Goal: Task Accomplishment & Management: Manage account settings

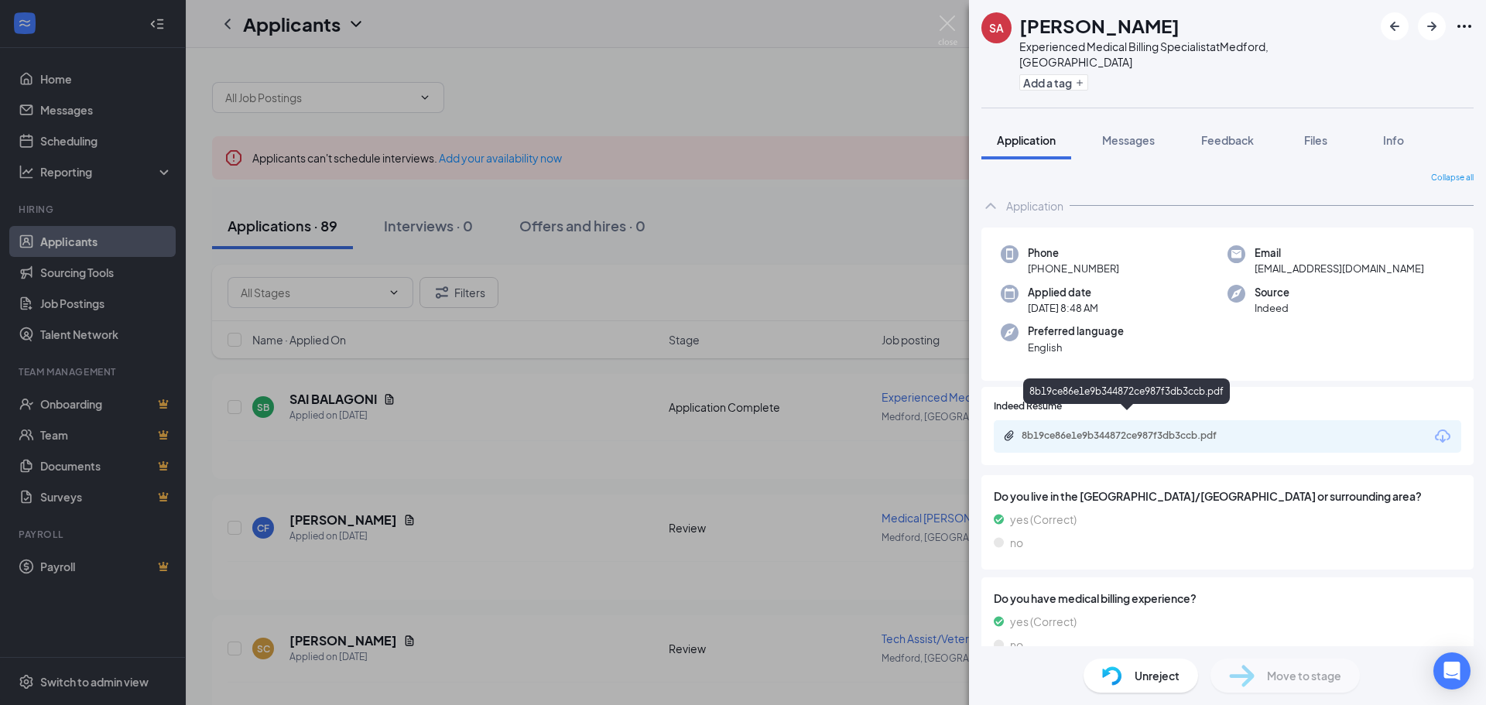
click at [1179, 430] on div "8b19ce86e1e9b344872ce987f3db3ccb.pdf" at bounding box center [1130, 436] width 217 height 12
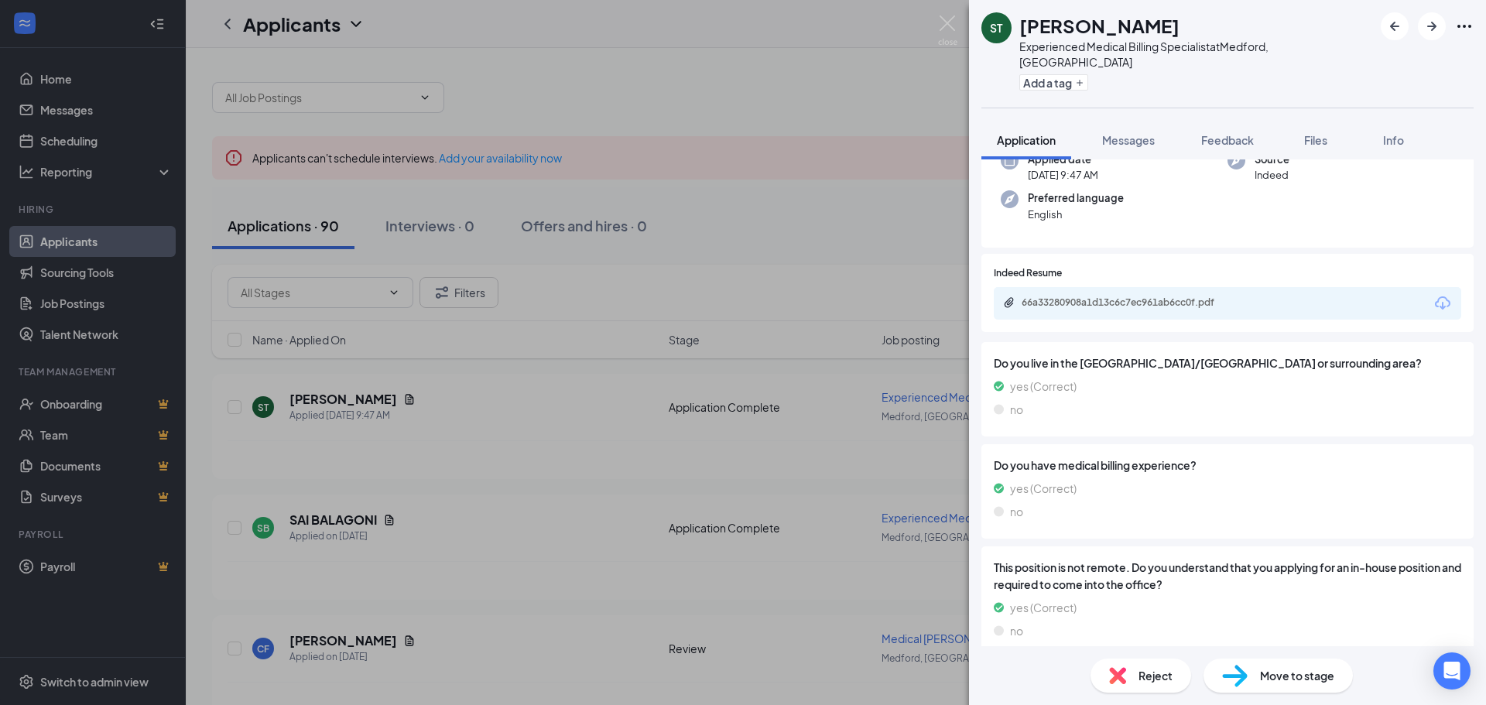
scroll to position [127, 0]
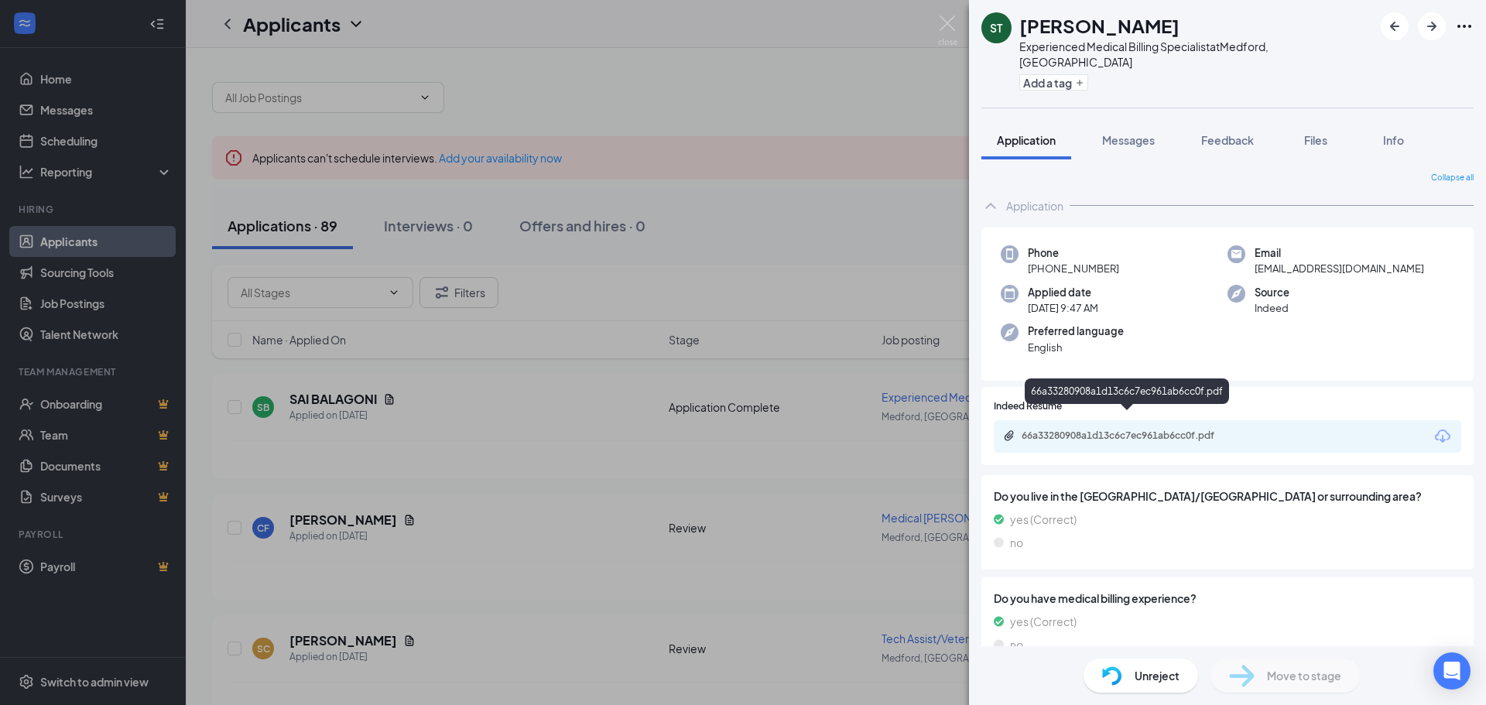
click at [1146, 430] on div "66a33280908a1d13c6c7ec961ab6cc0f.pdf" at bounding box center [1130, 436] width 217 height 12
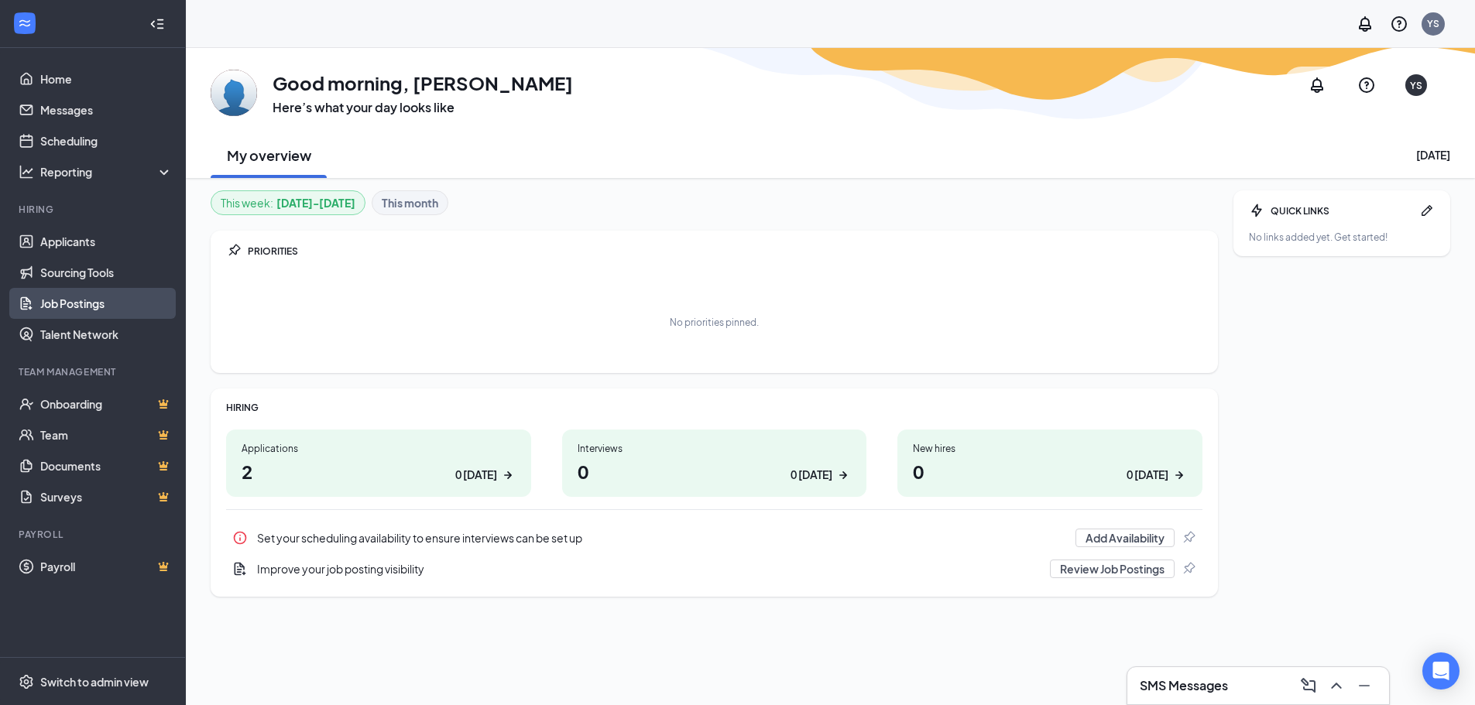
click at [47, 310] on link "Job Postings" at bounding box center [106, 303] width 132 height 31
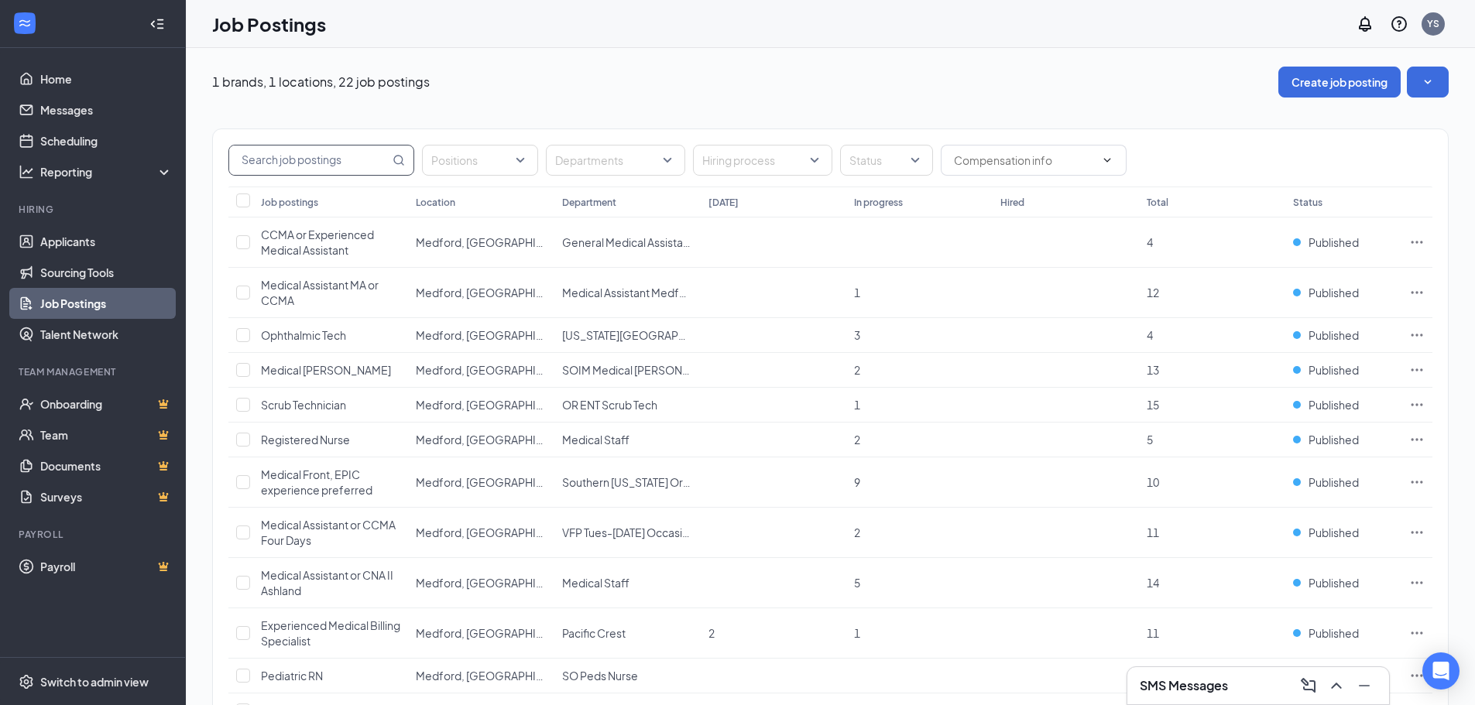
click at [308, 159] on input "text" at bounding box center [309, 160] width 160 height 29
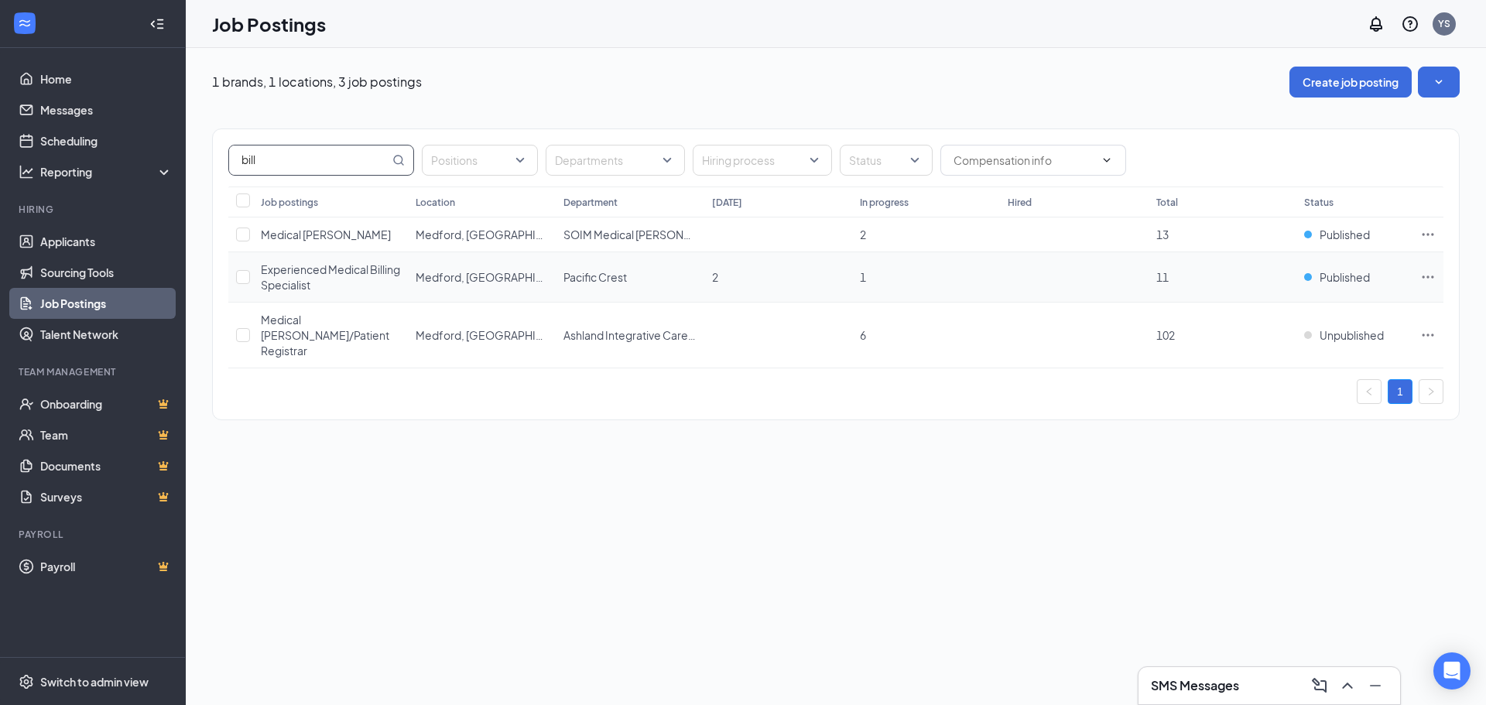
type input "bill"
click at [321, 287] on span "Experienced Medical Billing Specialist" at bounding box center [330, 276] width 139 height 29
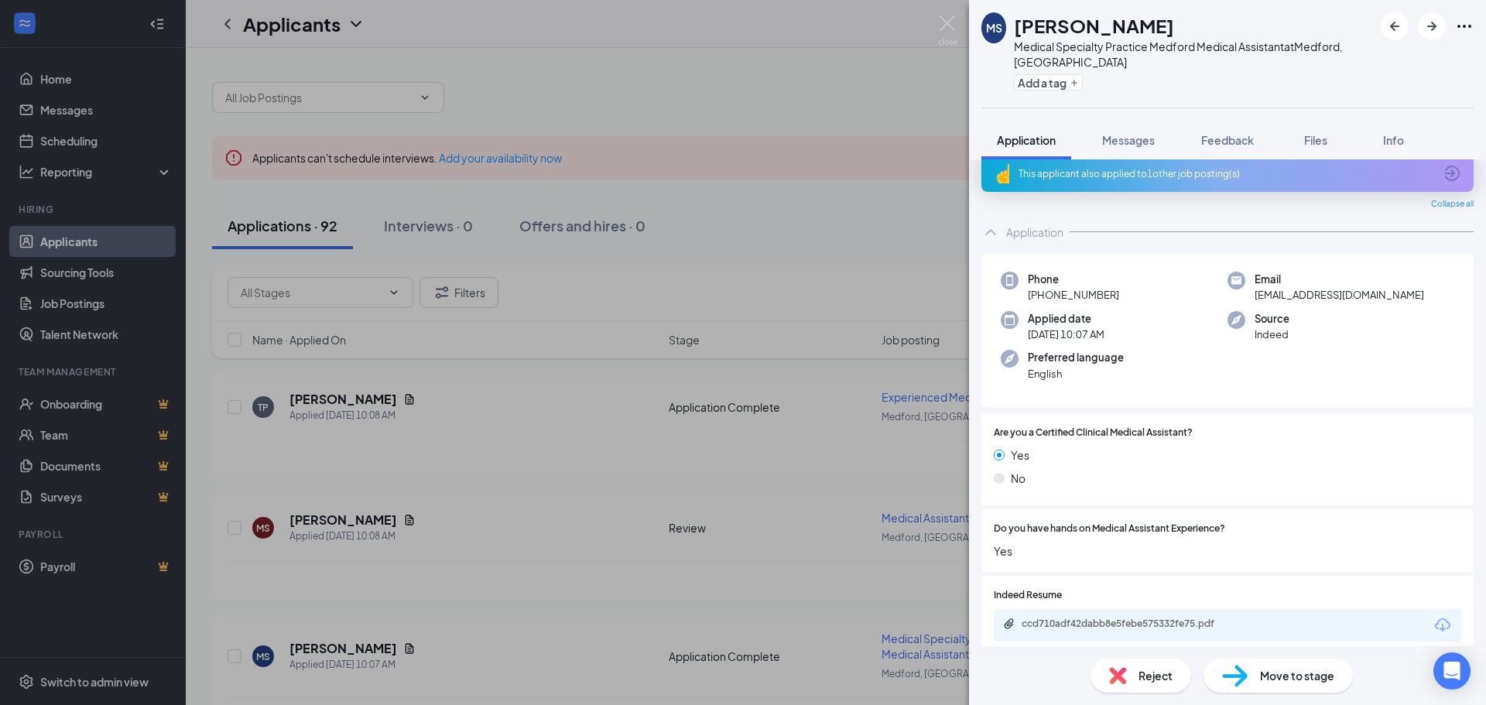
scroll to position [31, 0]
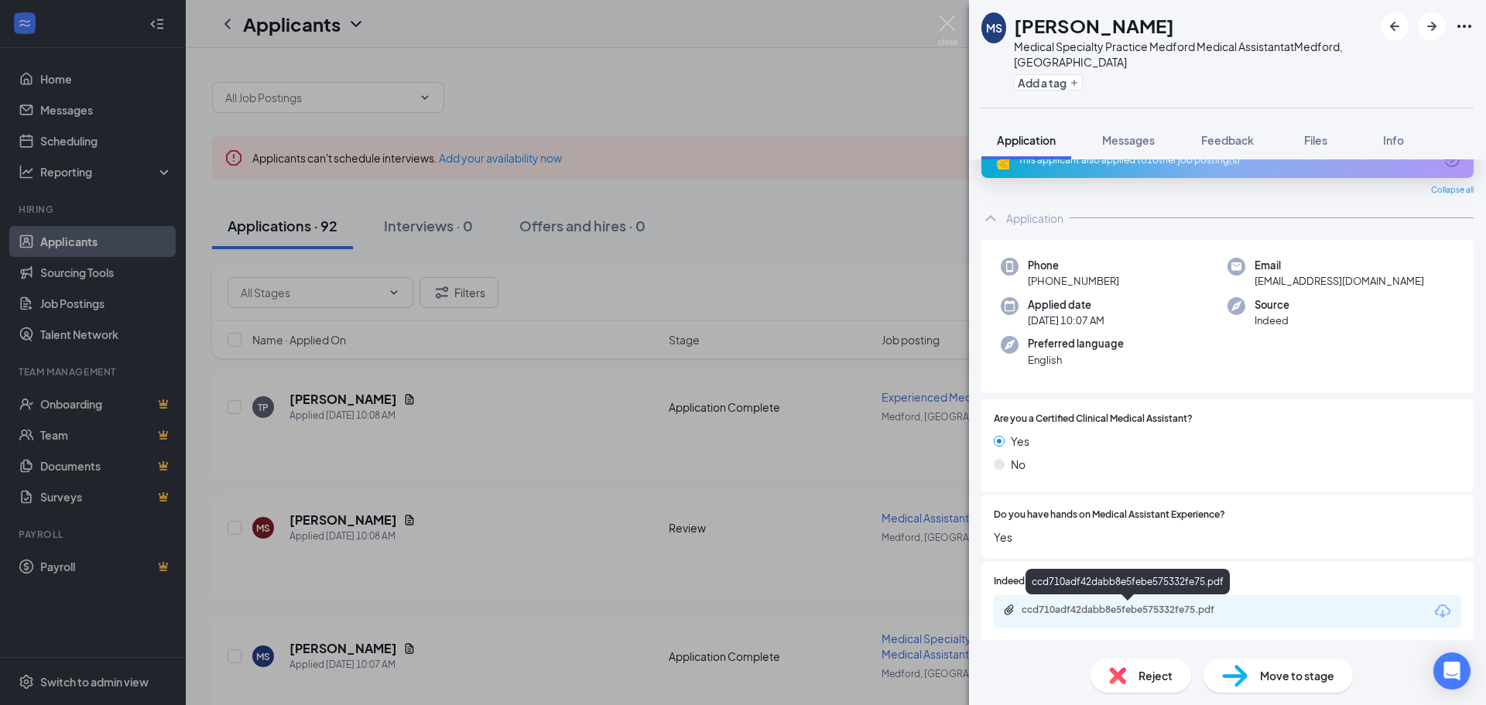
click at [1143, 610] on div "ccd710adf42dabb8e5febe575332fe75.pdf" at bounding box center [1130, 610] width 217 height 12
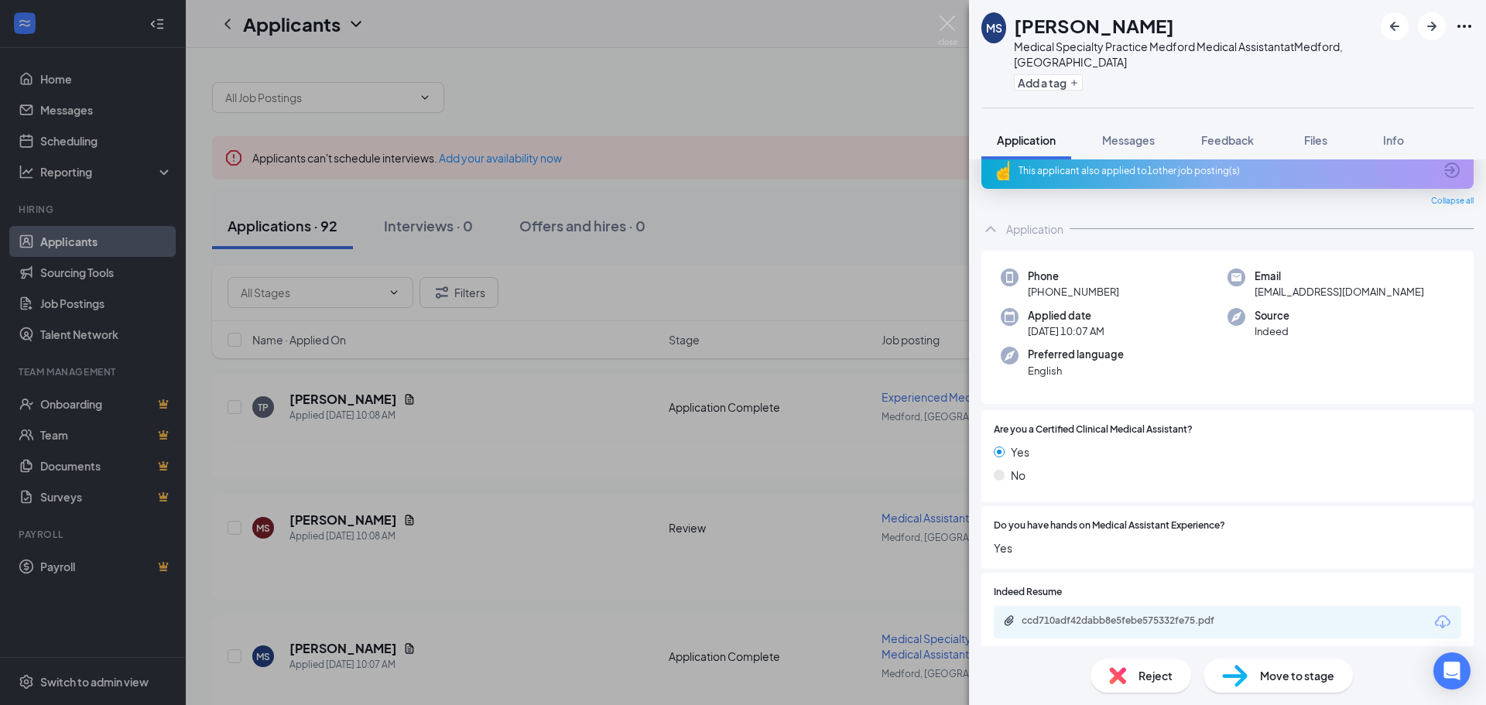
scroll to position [31, 0]
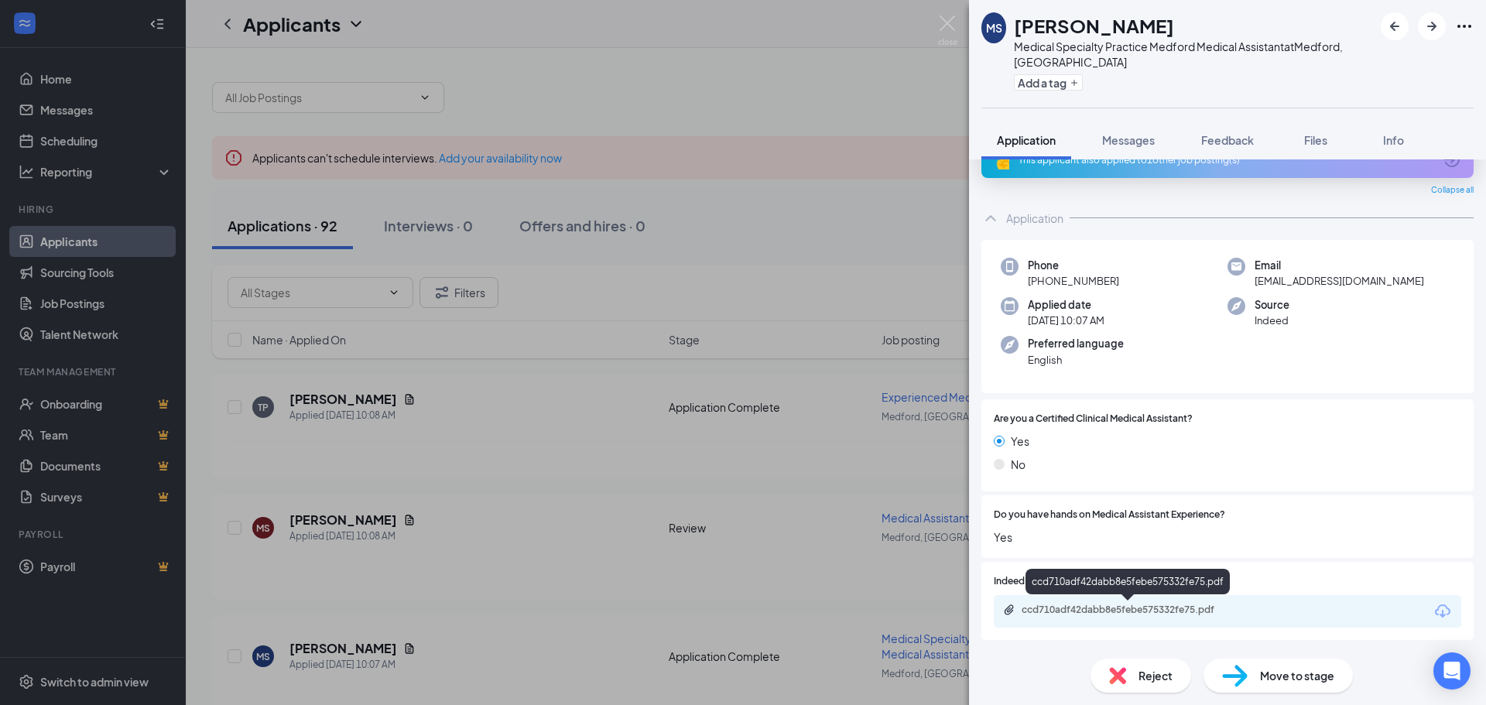
click at [1121, 614] on div "ccd710adf42dabb8e5febe575332fe75.pdf" at bounding box center [1130, 610] width 217 height 12
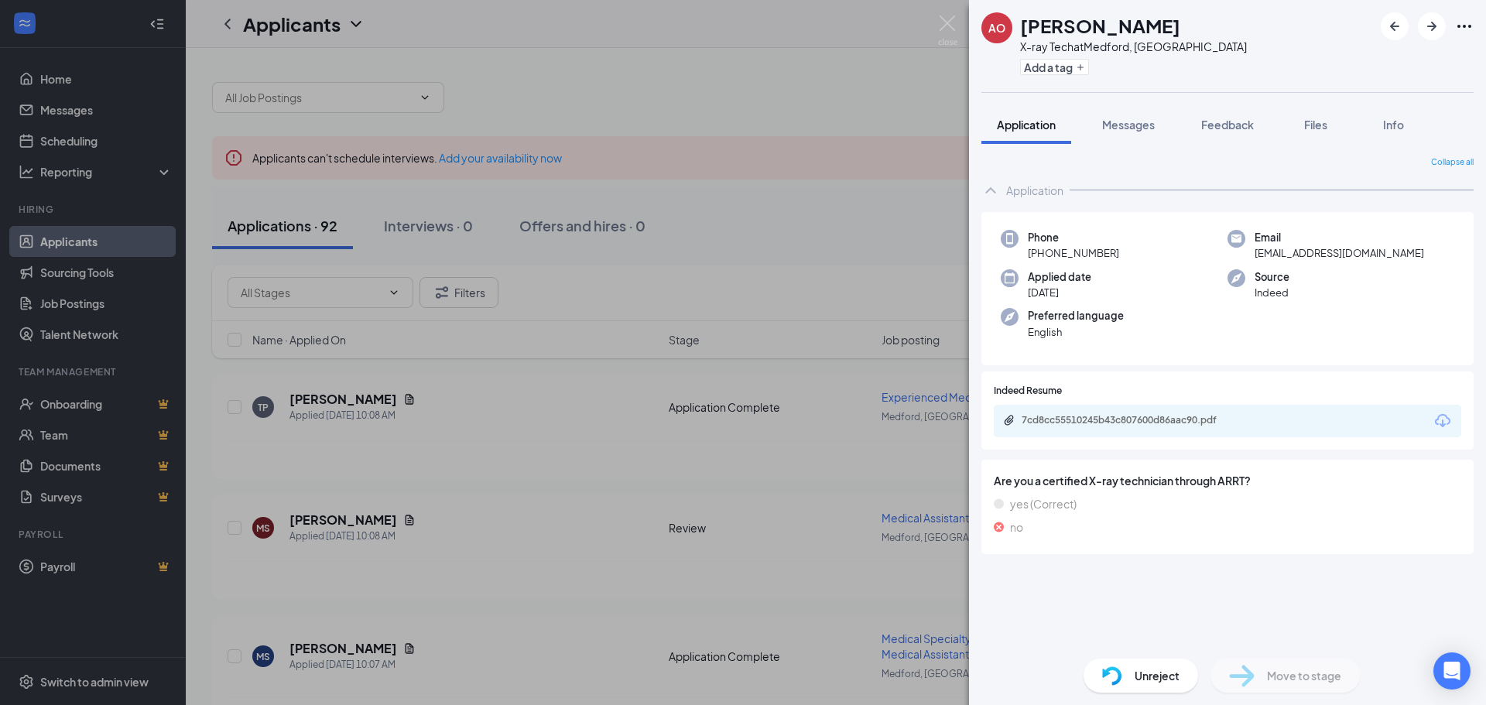
click at [54, 302] on div "AO Alma Ortiz X-ray Tech at Medford, OR Add a tag Application Messages Feedback…" at bounding box center [743, 352] width 1486 height 705
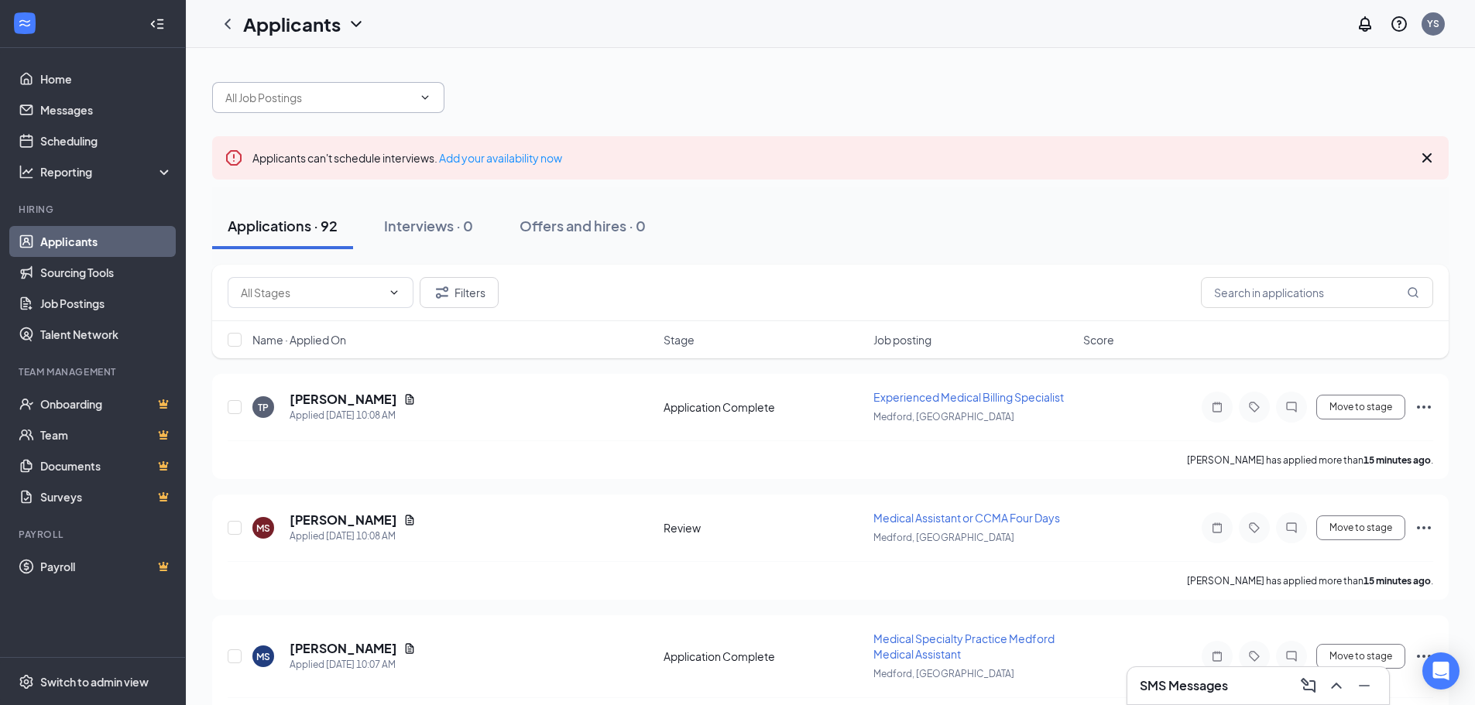
click at [279, 101] on input "text" at bounding box center [318, 97] width 187 height 17
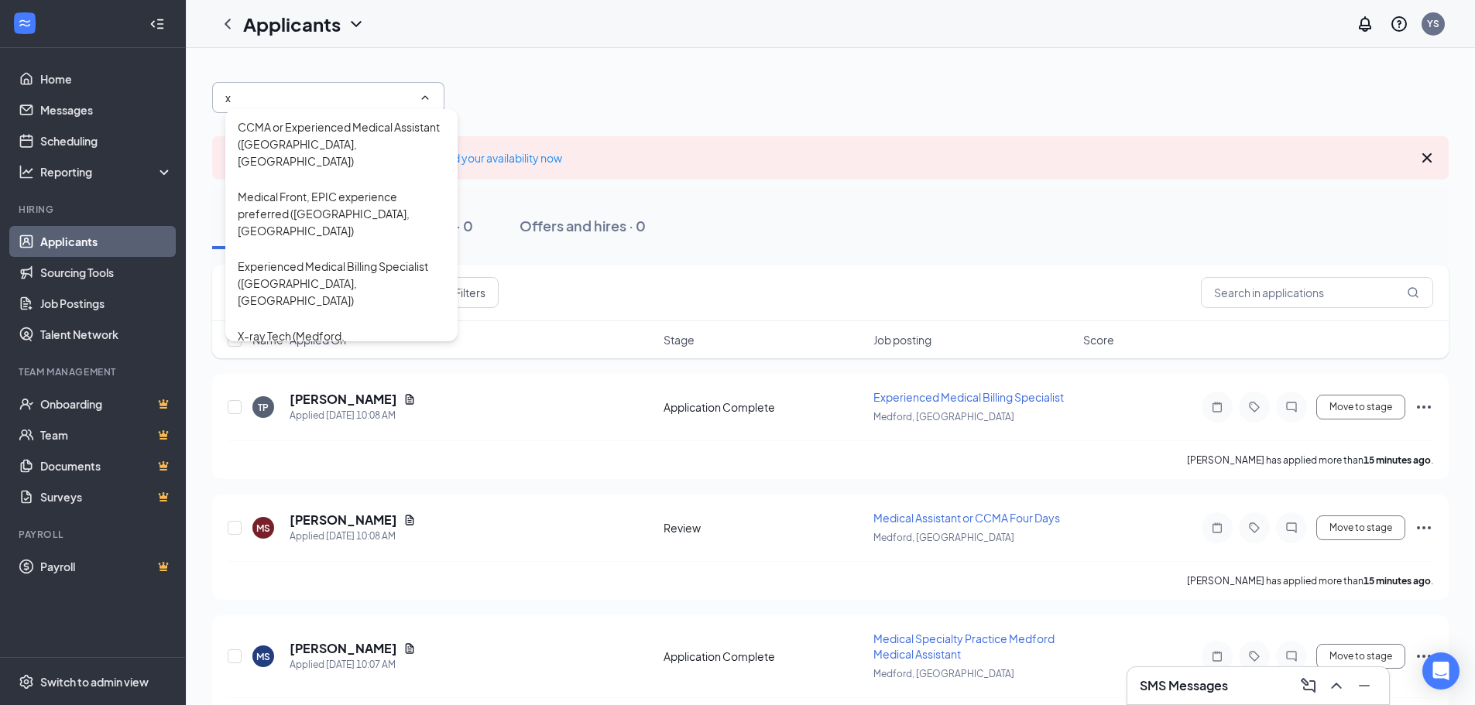
type input "x"
drag, startPoint x: 806, startPoint y: 15, endPoint x: 622, endPoint y: 84, distance: 195.7
click at [806, 16] on div "Applicants YS" at bounding box center [830, 24] width 1289 height 48
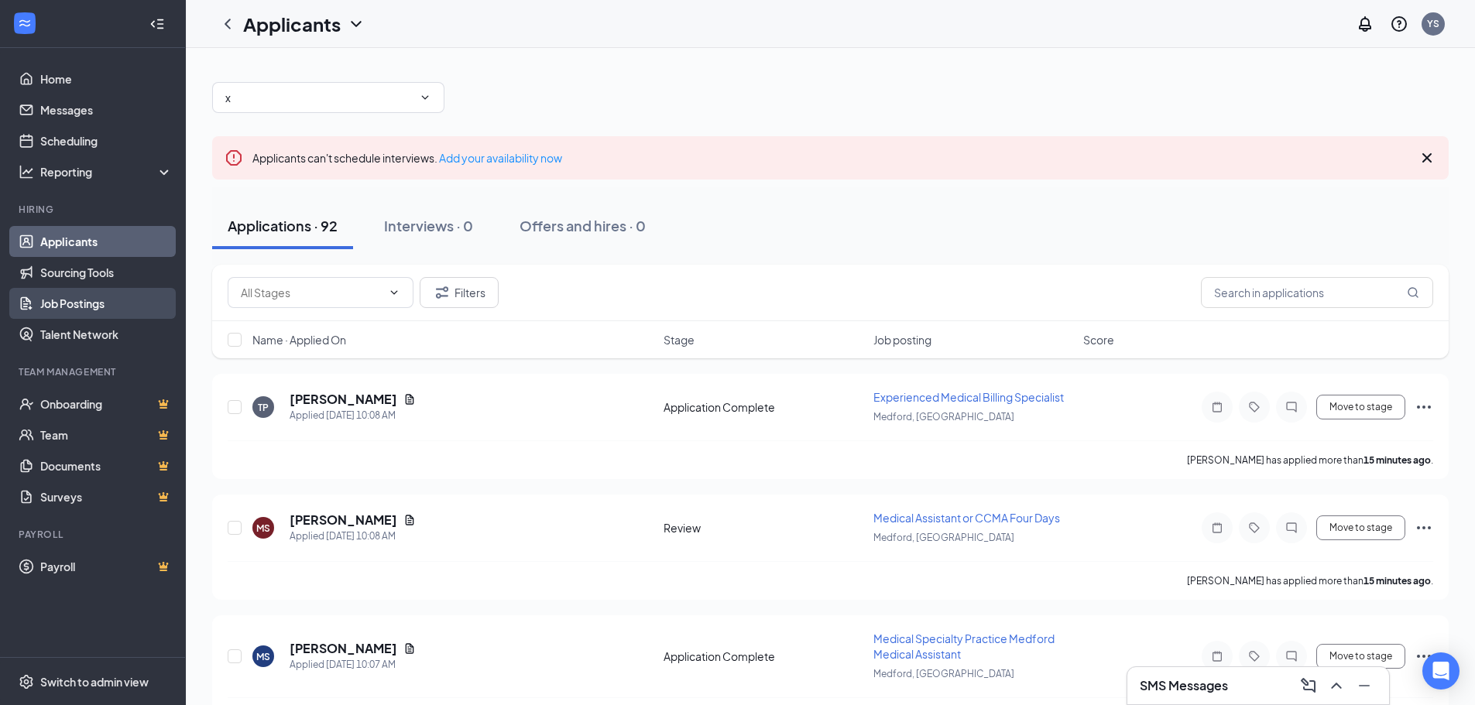
click at [88, 303] on link "Job Postings" at bounding box center [106, 303] width 132 height 31
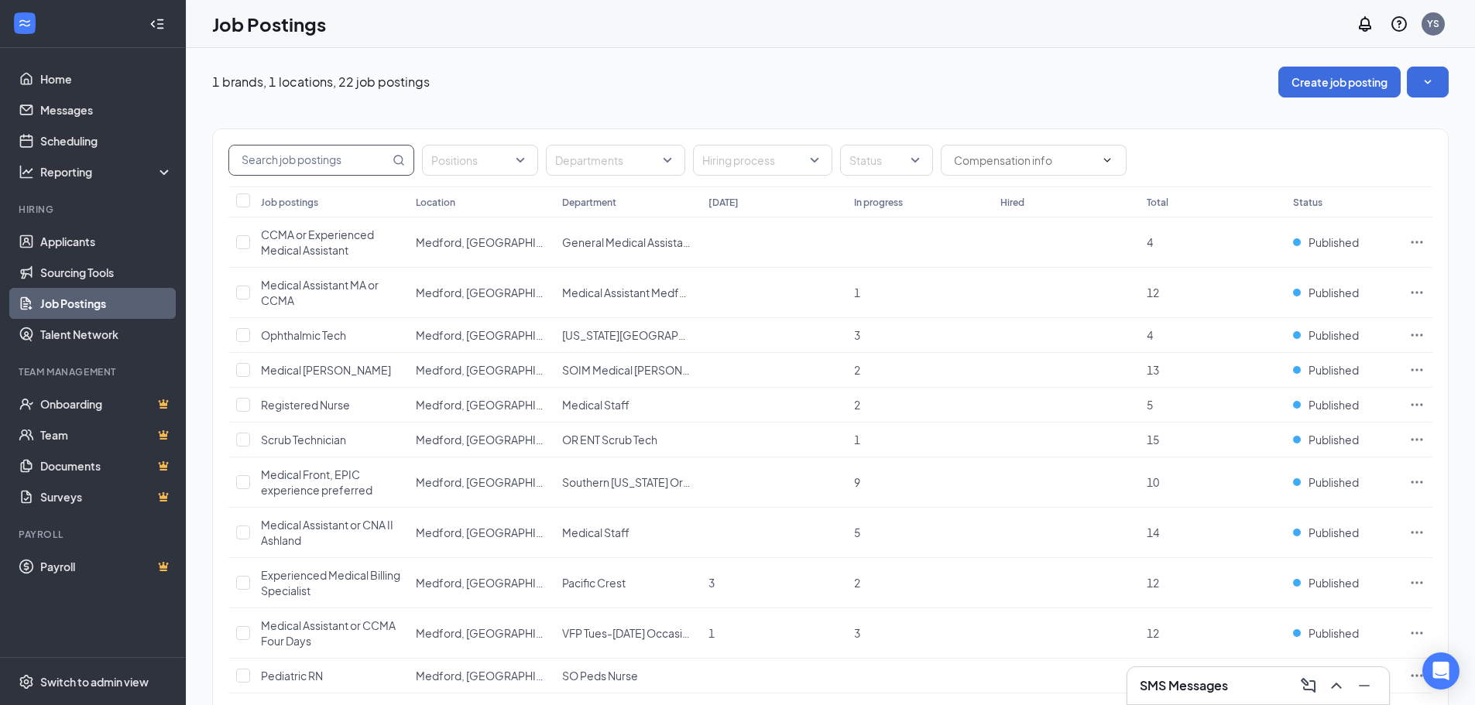
drag, startPoint x: 257, startPoint y: 159, endPoint x: 322, endPoint y: 158, distance: 65.0
click at [259, 159] on input "text" at bounding box center [309, 160] width 160 height 29
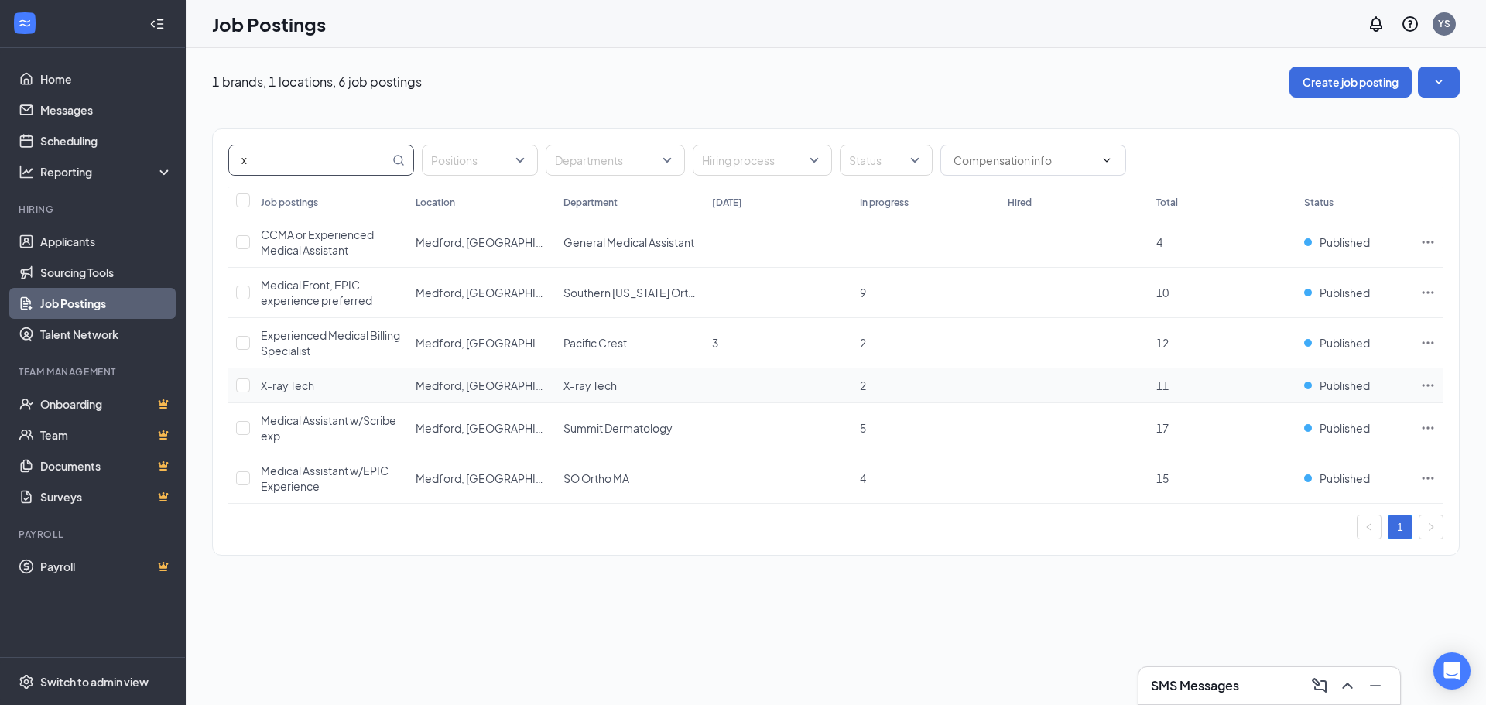
type input "x"
click at [344, 386] on td "X-ray Tech" at bounding box center [330, 385] width 155 height 35
click at [291, 383] on span "X-ray Tech" at bounding box center [287, 385] width 53 height 14
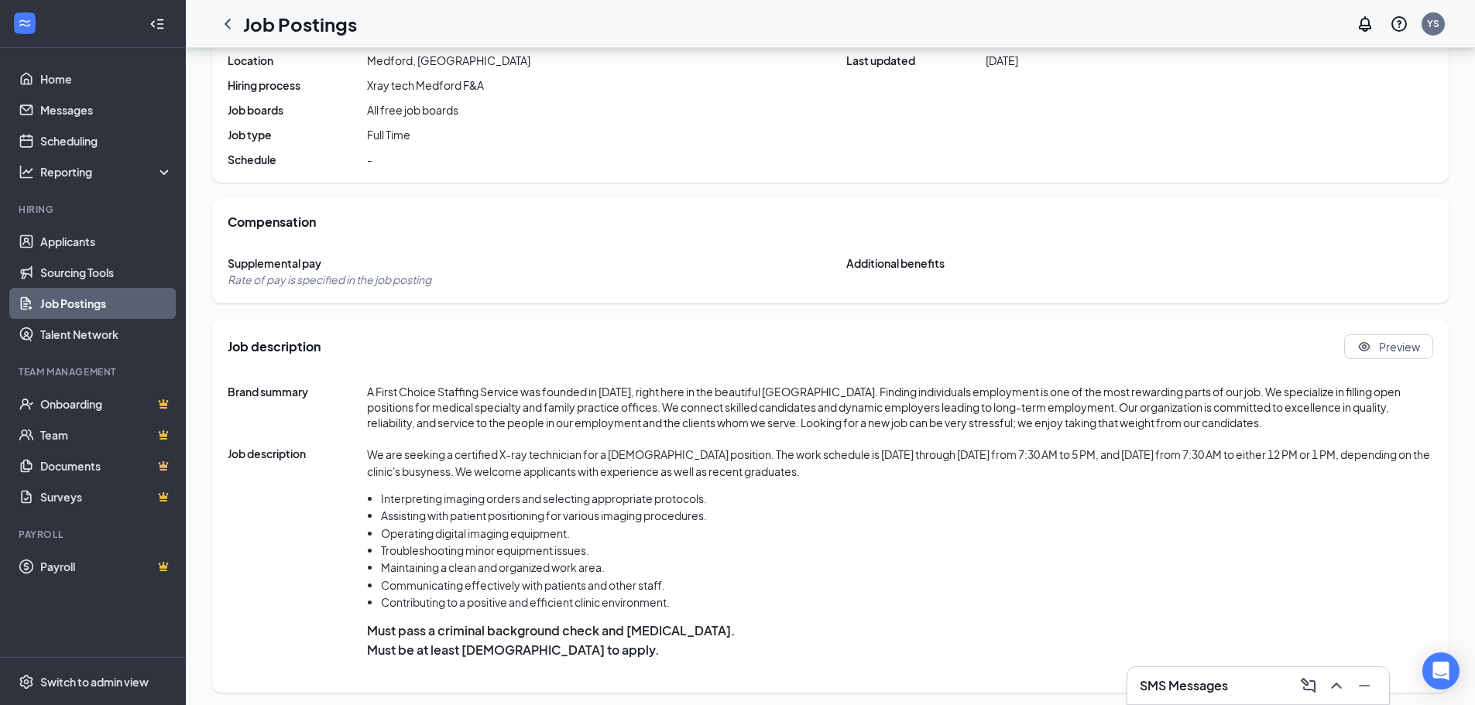
scroll to position [337, 0]
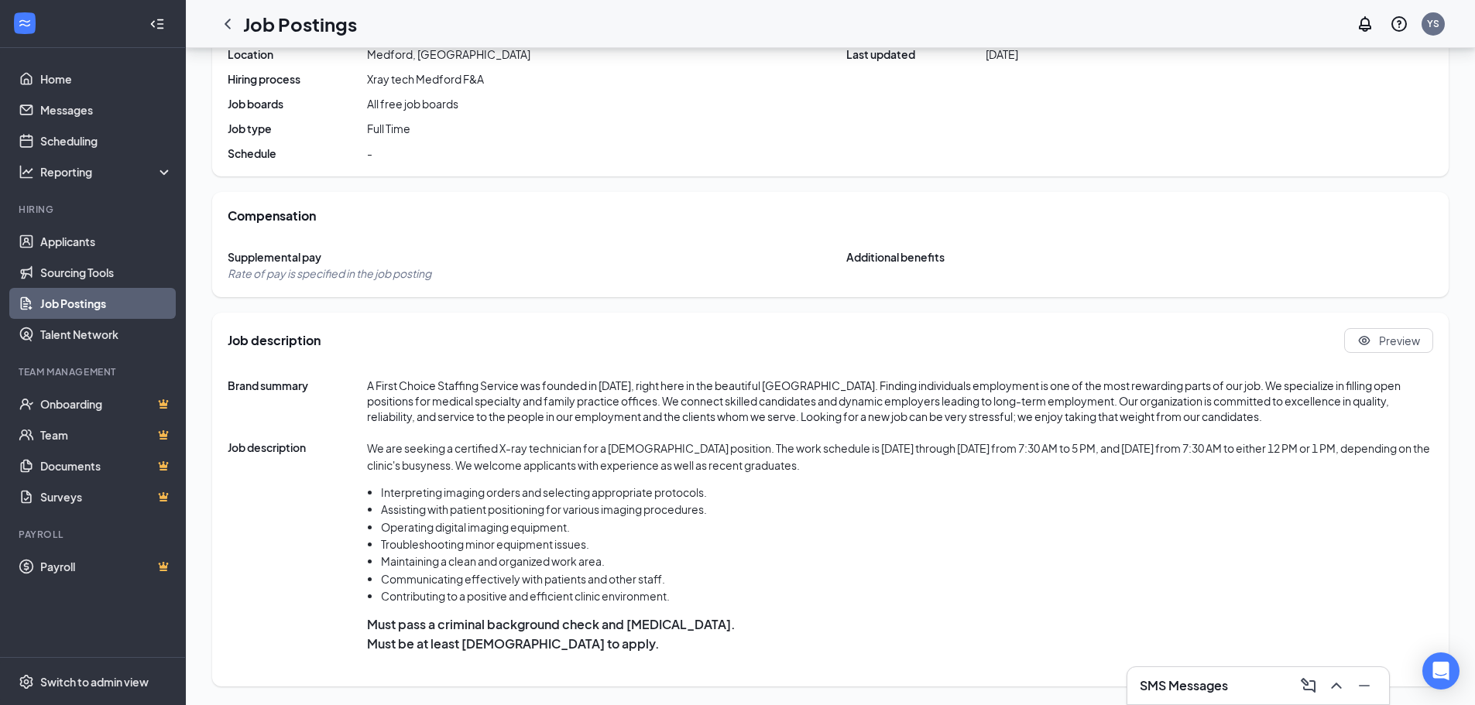
click at [739, 486] on li "Interpreting imaging orders and selecting appropriate protocols." at bounding box center [907, 492] width 1052 height 17
click at [842, 515] on li "Assisting with patient positioning for various imaging procedures." at bounding box center [907, 509] width 1052 height 17
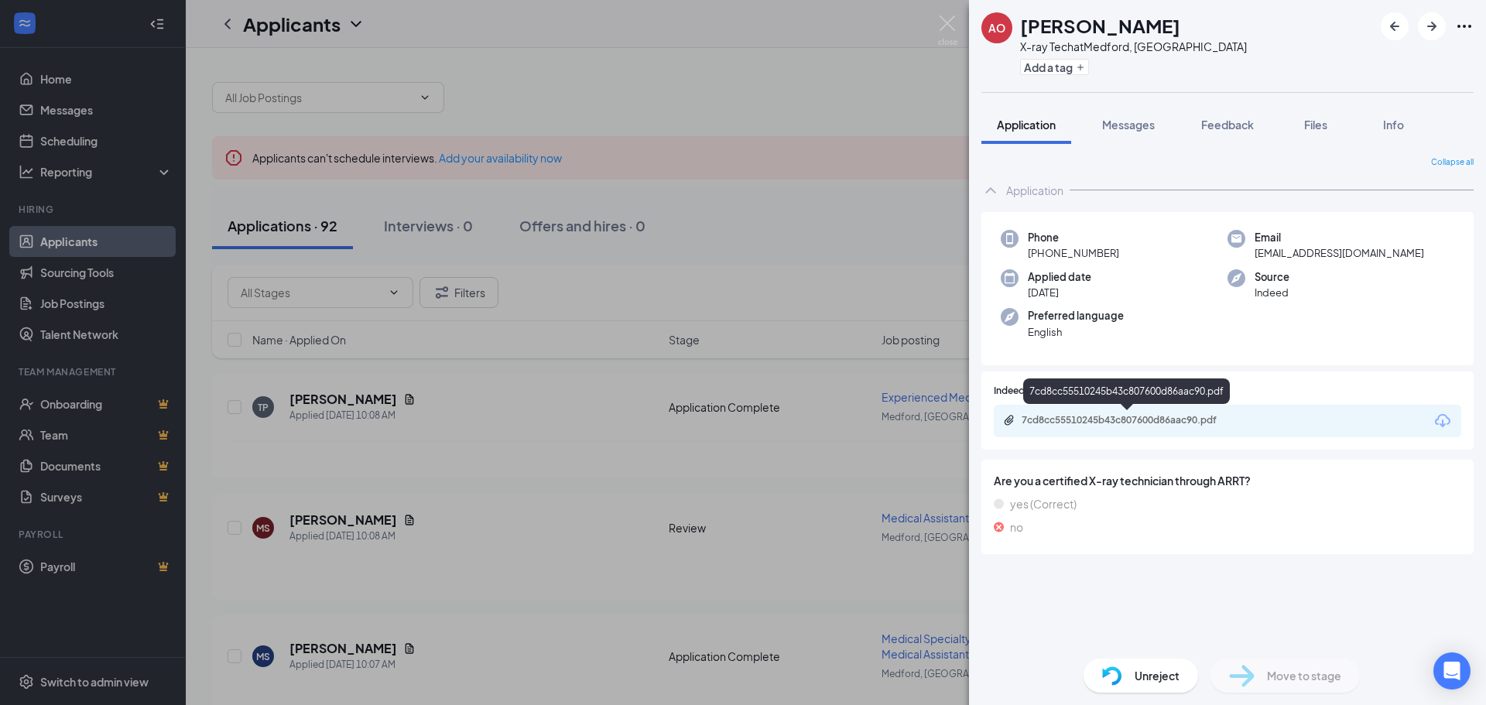
click at [1088, 420] on div "7cd8cc55510245b43c807600d86aac90.pdf" at bounding box center [1130, 420] width 217 height 12
click at [1125, 416] on div "7cd8cc55510245b43c807600d86aac90.pdf" at bounding box center [1130, 420] width 217 height 12
click at [1115, 415] on div "7cd8cc55510245b43c807600d86aac90.pdf" at bounding box center [1130, 420] width 217 height 12
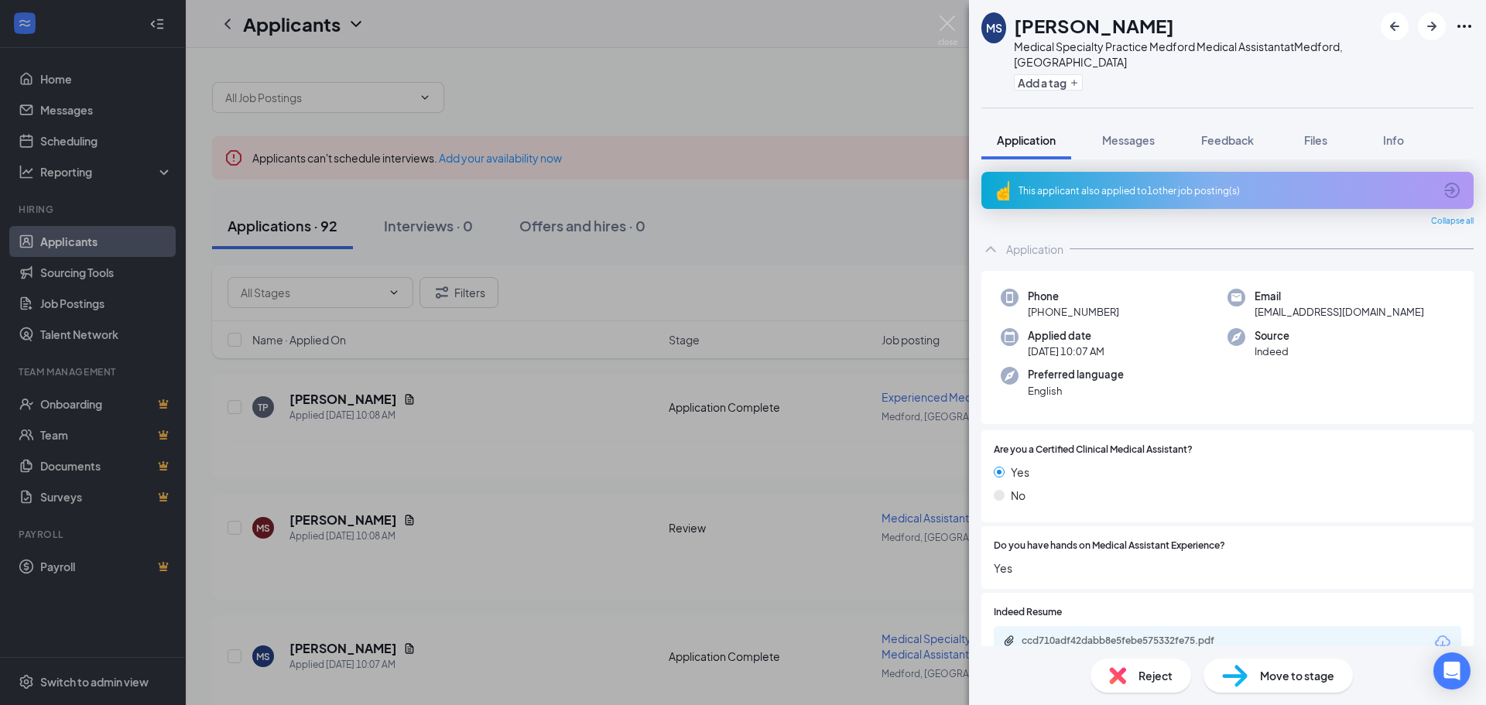
click at [1154, 676] on span "Reject" at bounding box center [1156, 675] width 34 height 17
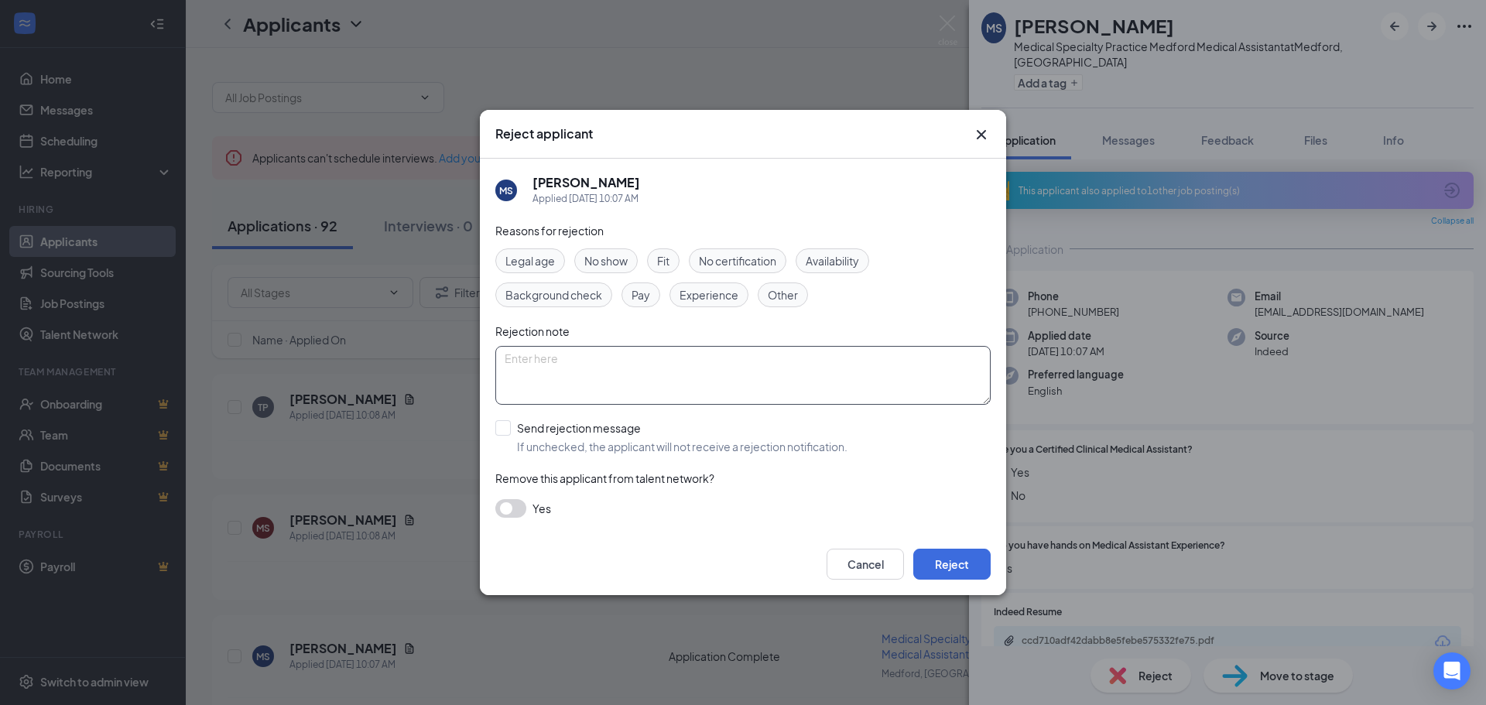
click at [567, 368] on textarea at bounding box center [742, 375] width 495 height 59
type textarea "Currently active with us."
click at [957, 562] on button "Reject" at bounding box center [951, 564] width 77 height 31
